Goal: Task Accomplishment & Management: Complete application form

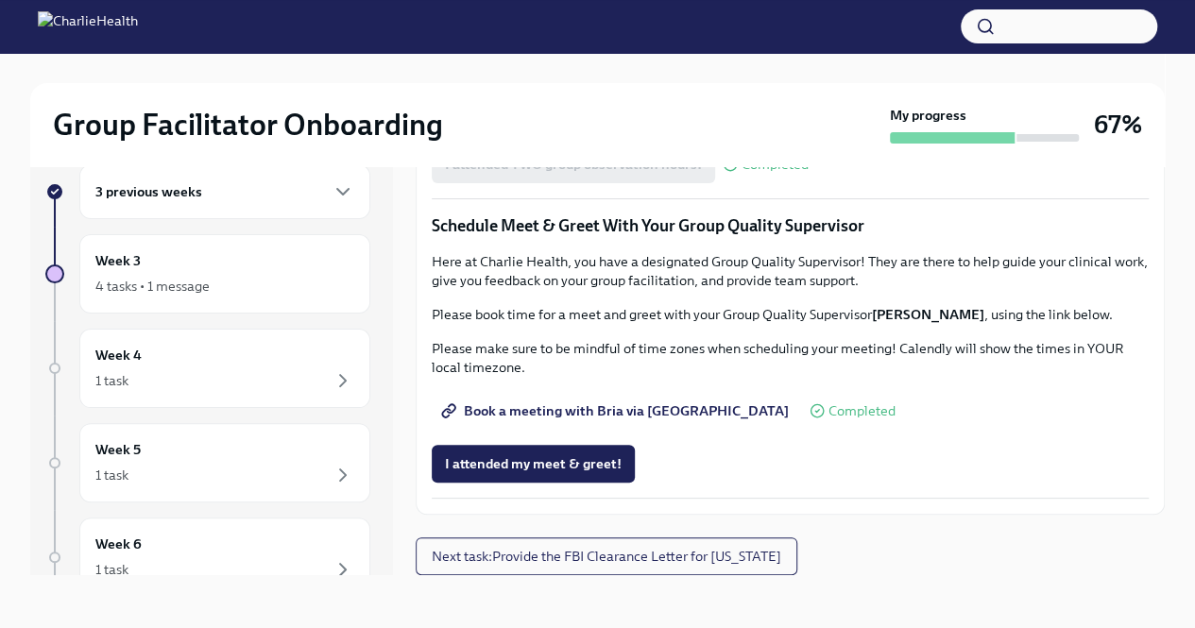
scroll to position [1505, 0]
click at [563, 68] on span "Group Observation Instructions" at bounding box center [553, 58] width 217 height 19
click at [547, 463] on span "I attended my meet & greet!" at bounding box center [533, 463] width 177 height 19
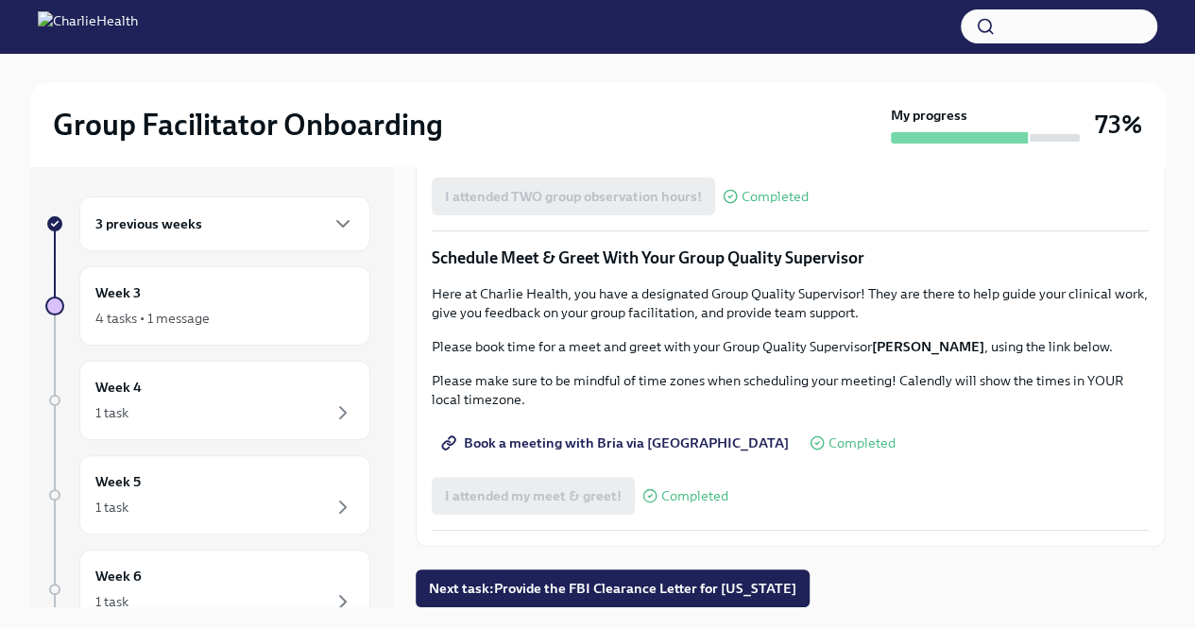
scroll to position [32, 0]
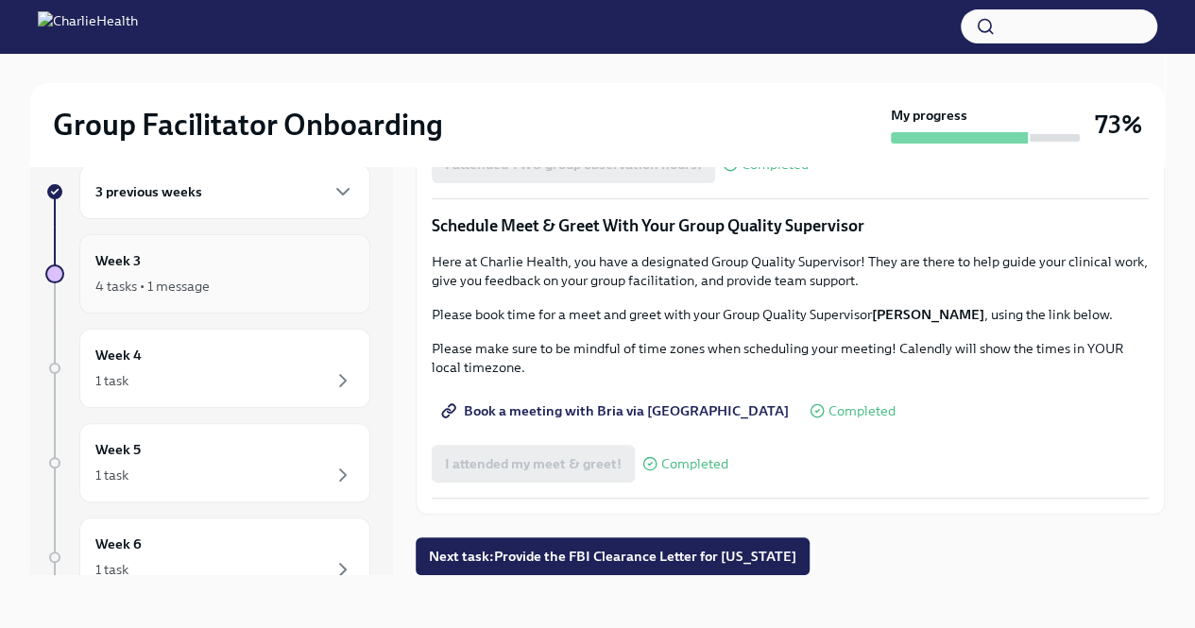
click at [203, 277] on div "4 tasks • 1 message" at bounding box center [152, 286] width 114 height 19
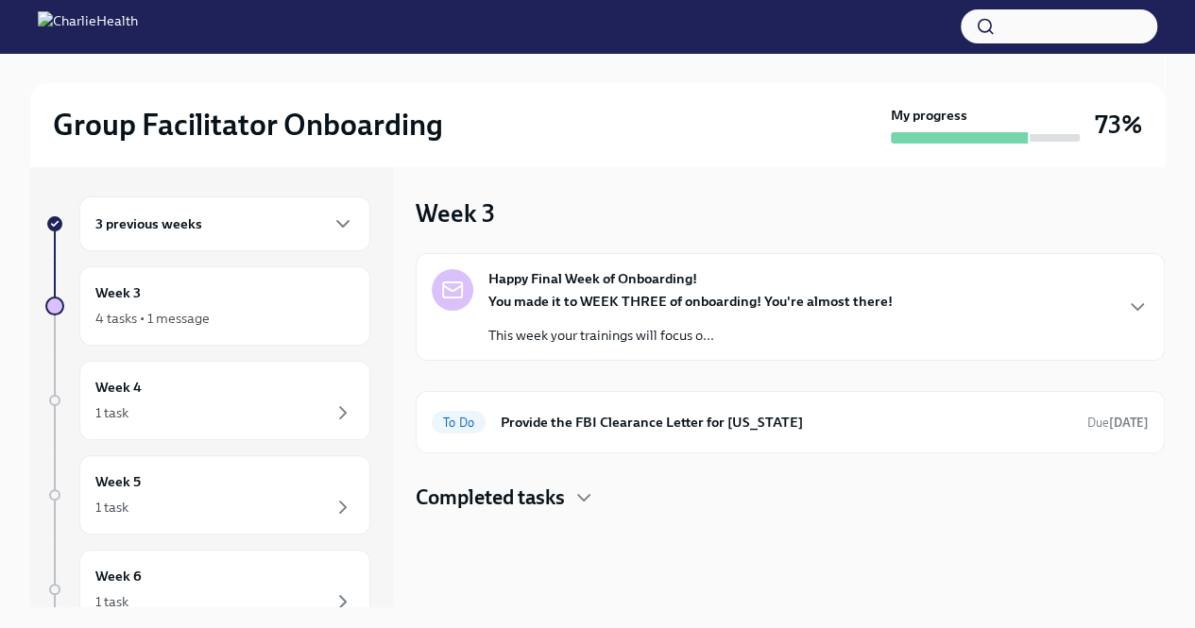
click at [1124, 303] on div "Happy Final Week of Onboarding! You made it to WEEK THREE of onboarding! You're…" at bounding box center [790, 307] width 717 height 76
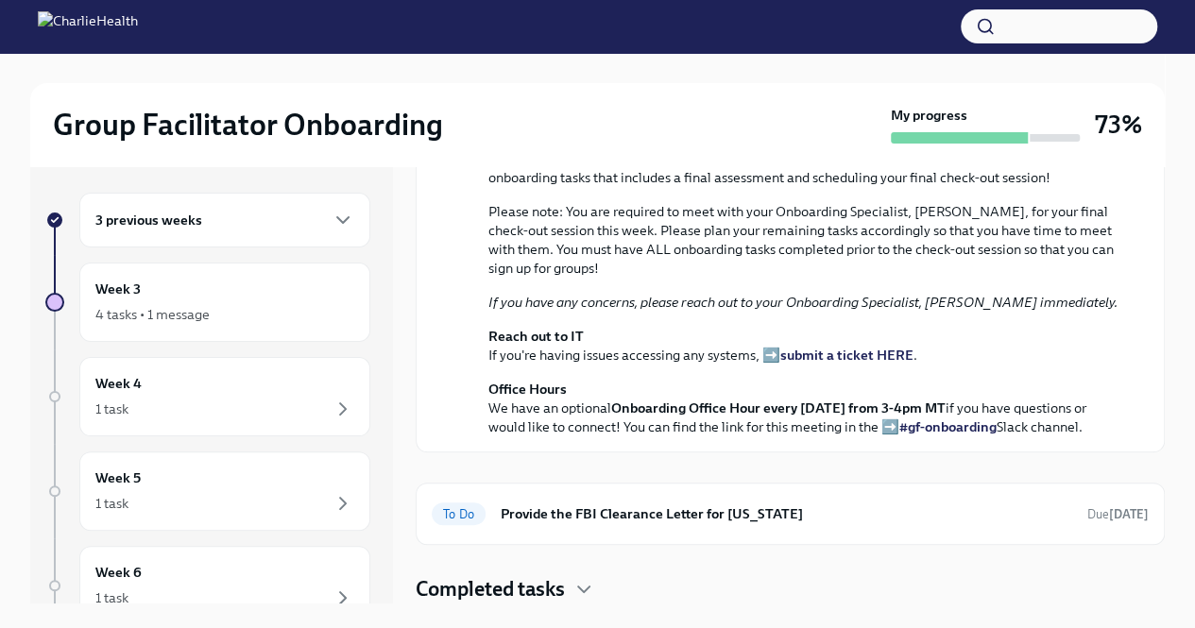
scroll to position [591, 0]
click at [561, 596] on h4 "Completed tasks" at bounding box center [490, 589] width 149 height 28
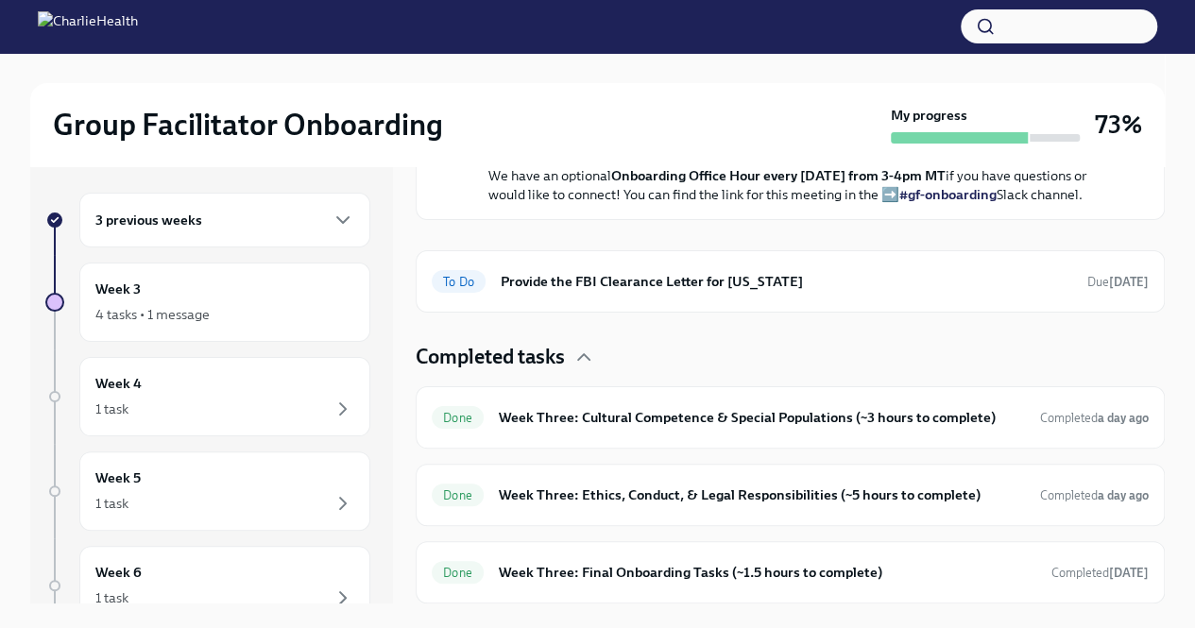
scroll to position [822, 0]
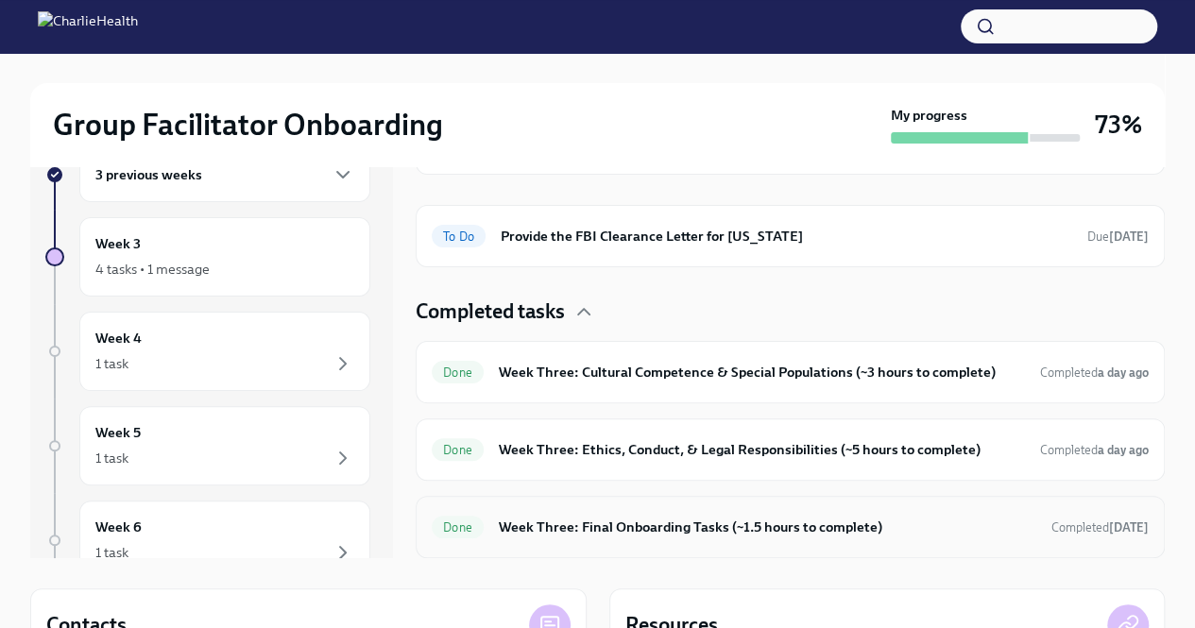
click at [671, 539] on div "Done Week Three: Final Onboarding Tasks (~1.5 hours to complete) Completed [DAT…" at bounding box center [790, 527] width 717 height 30
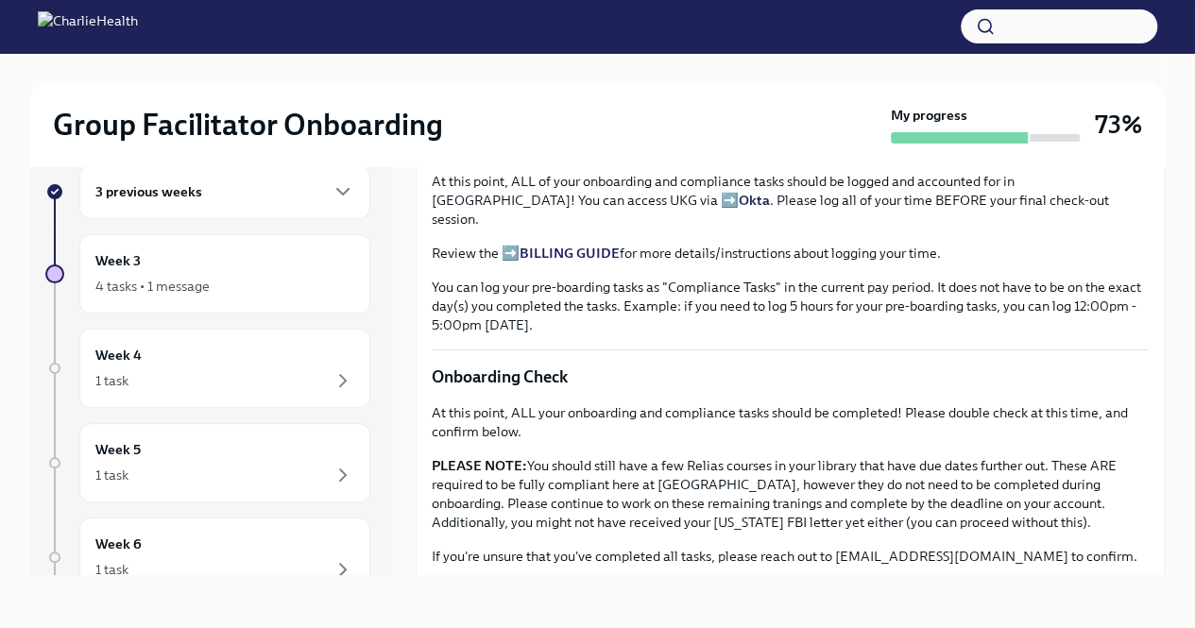
scroll to position [1521, 0]
